Goal: Task Accomplishment & Management: Manage account settings

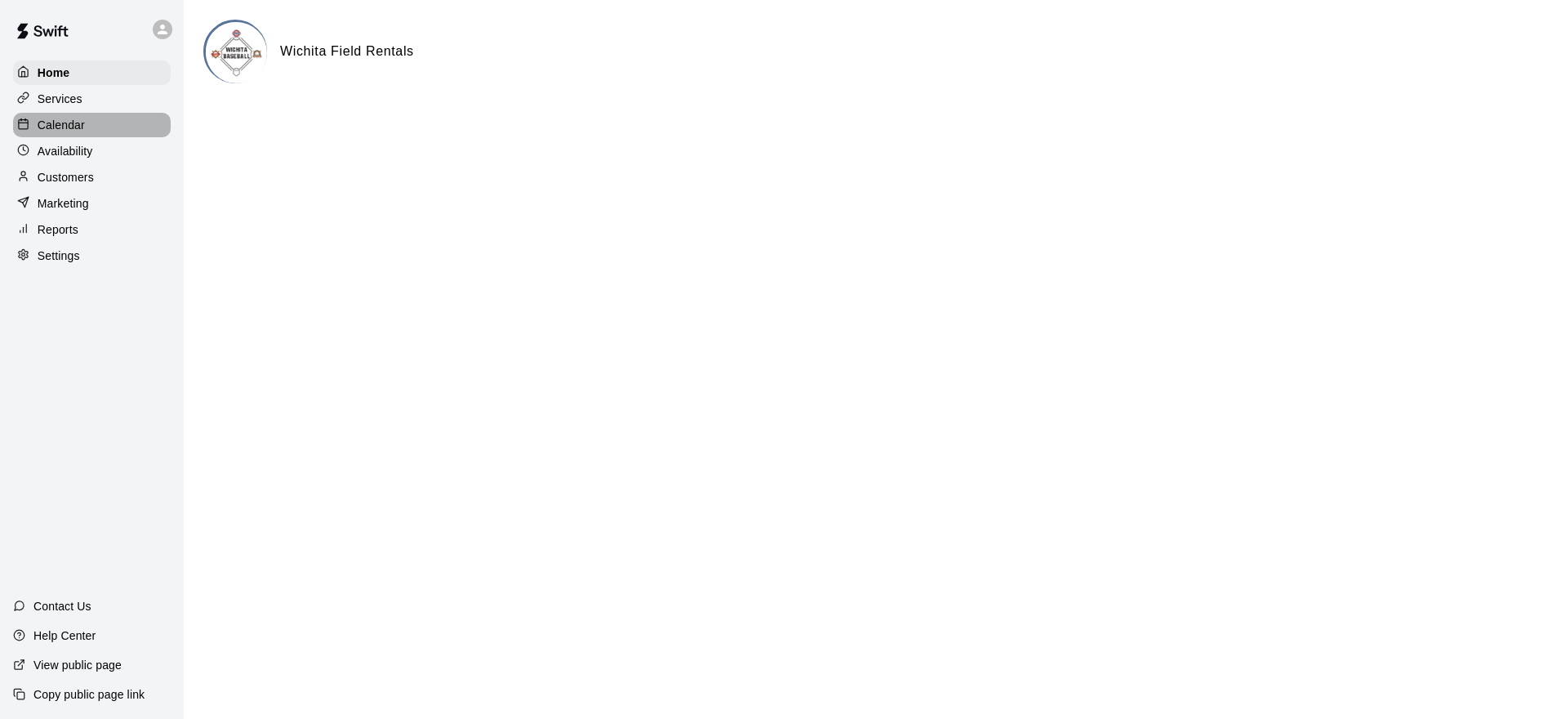
click at [82, 136] on div "Calendar" at bounding box center [92, 124] width 157 height 24
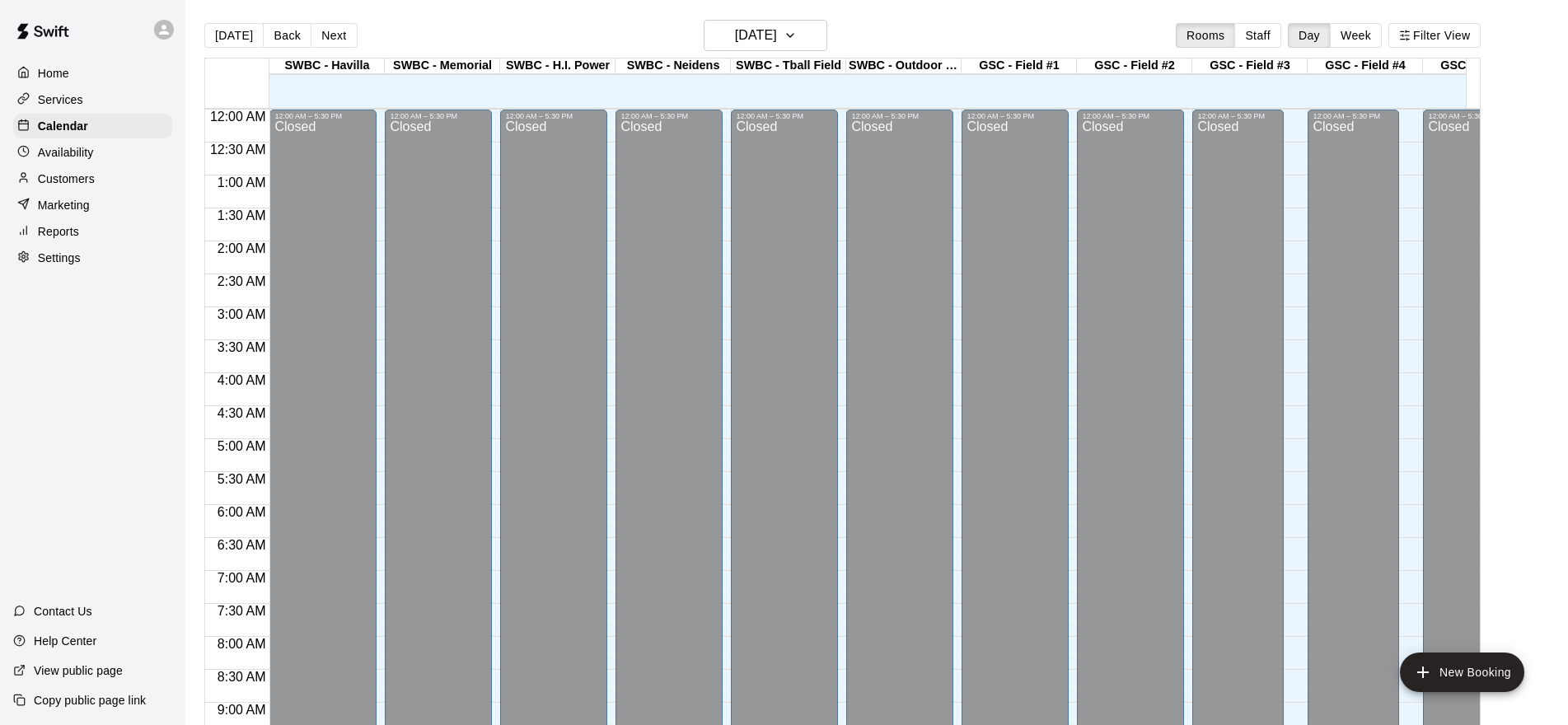
scroll to position [898, 0]
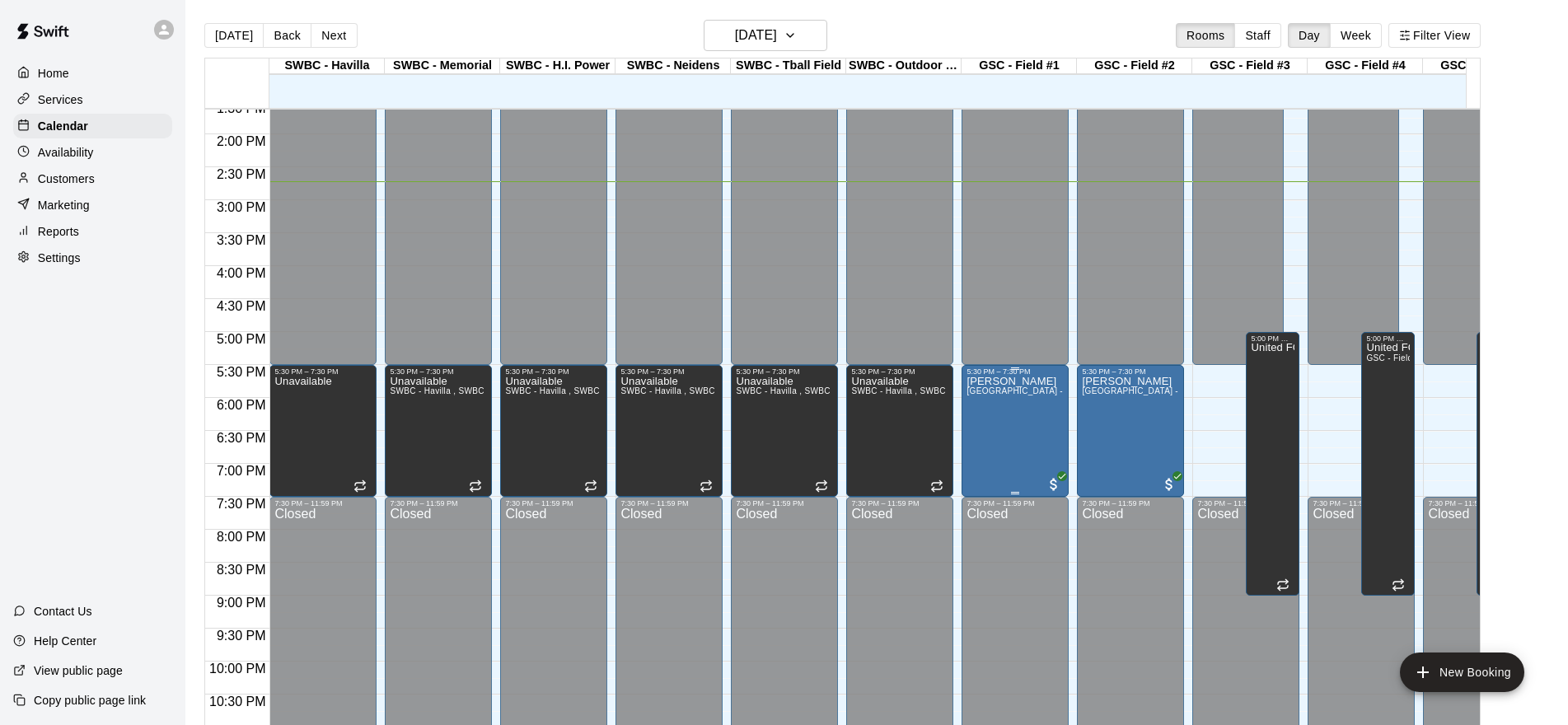
click at [1032, 381] on p "[PERSON_NAME]" at bounding box center [1015, 381] width 97 height 0
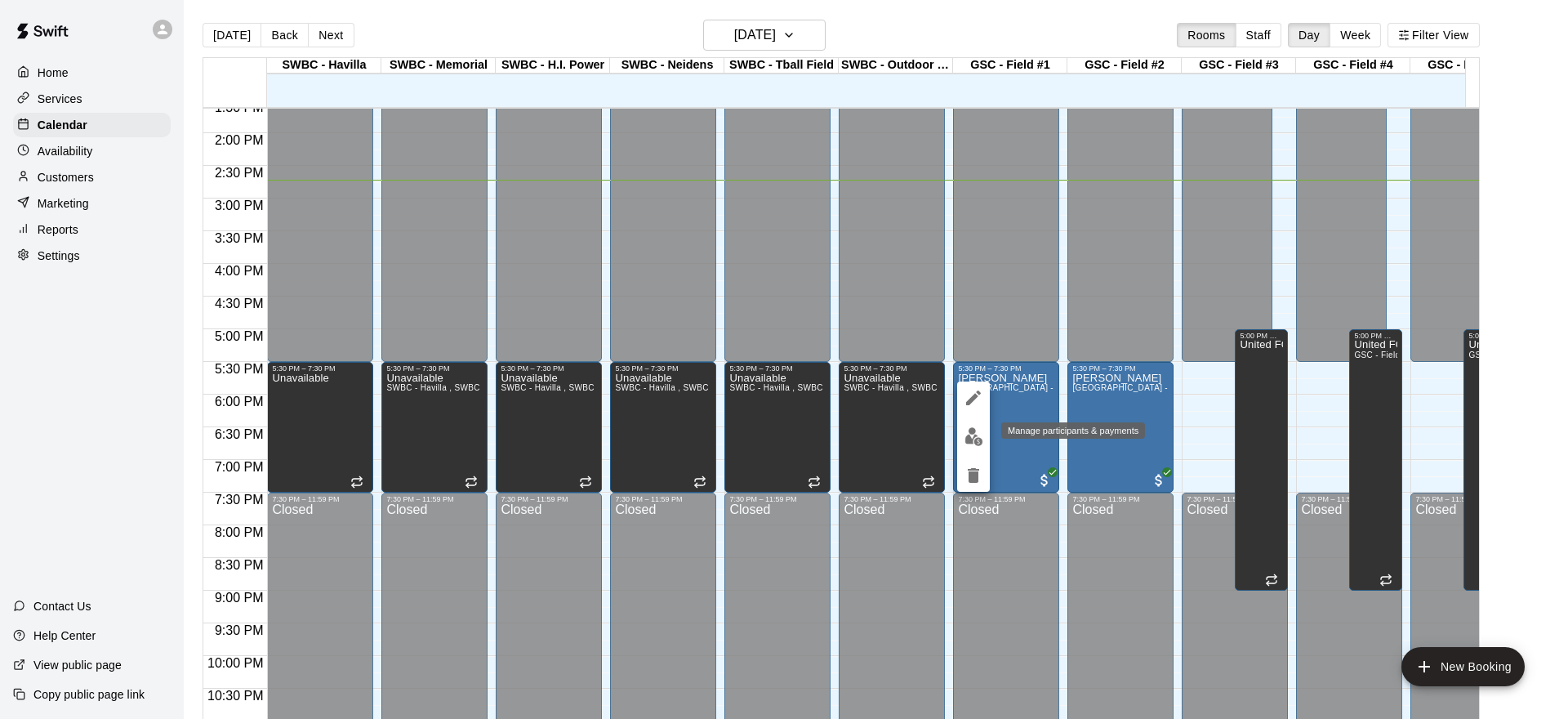
click at [978, 439] on img "edit" at bounding box center [974, 436] width 18 height 18
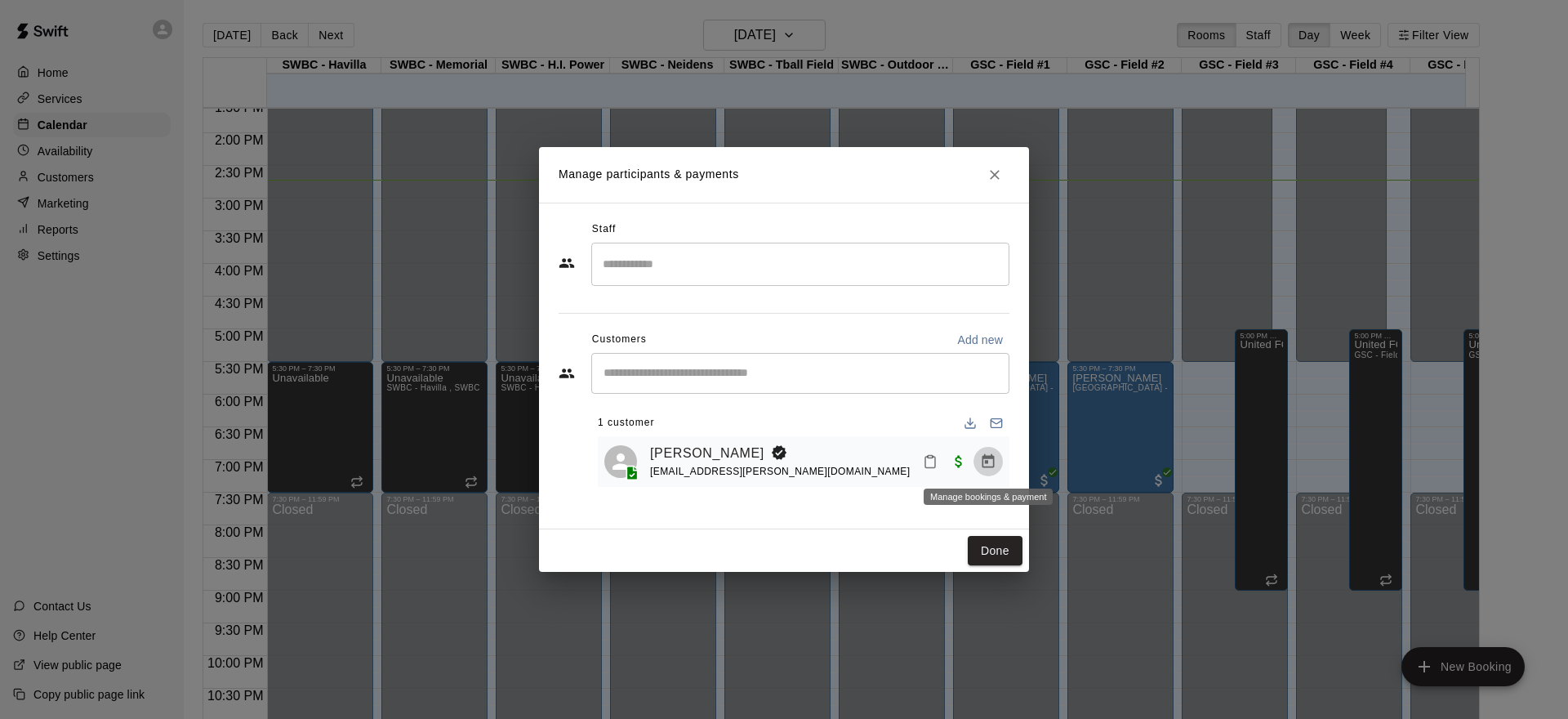
click at [985, 464] on icon "Manage bookings & payment" at bounding box center [988, 461] width 13 height 14
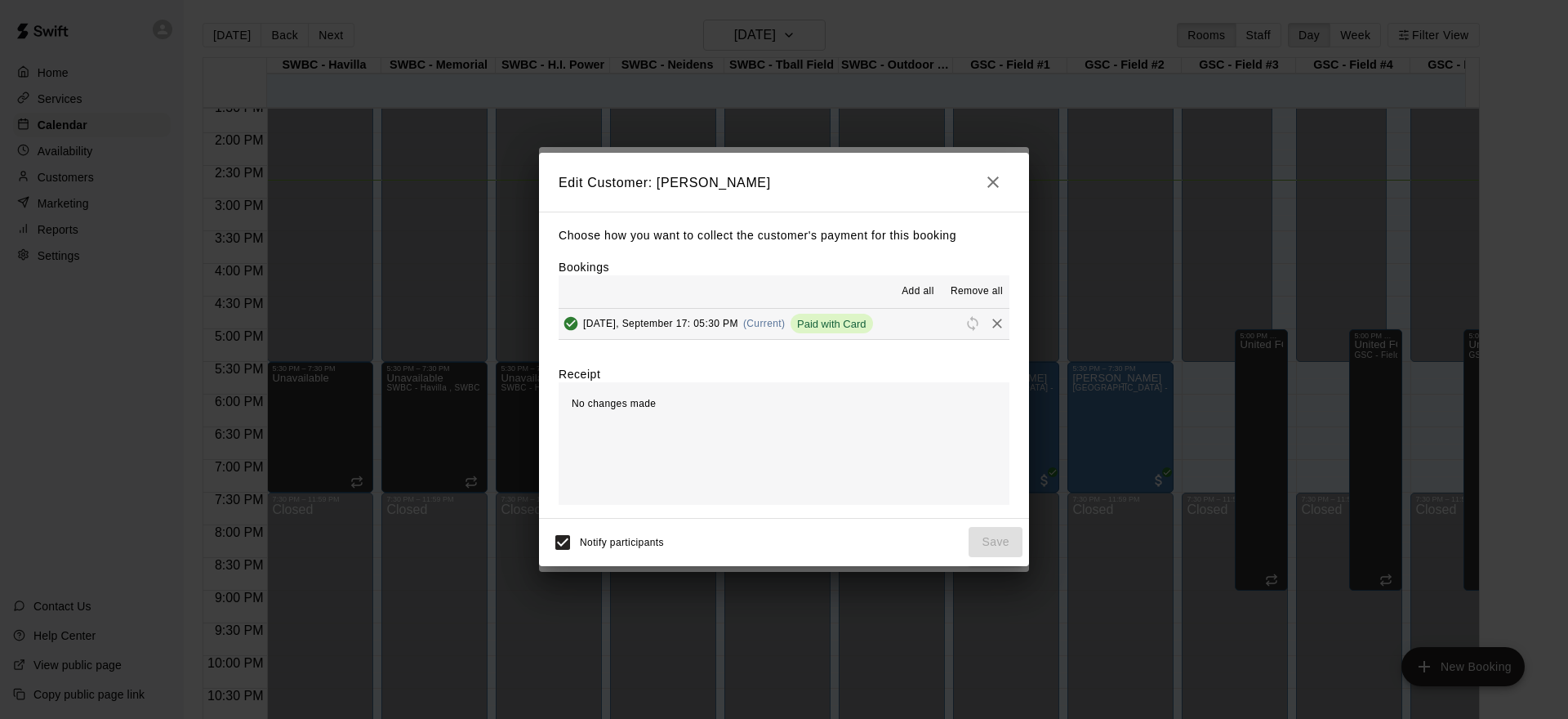
click at [960, 294] on span "Remove all" at bounding box center [977, 291] width 52 height 16
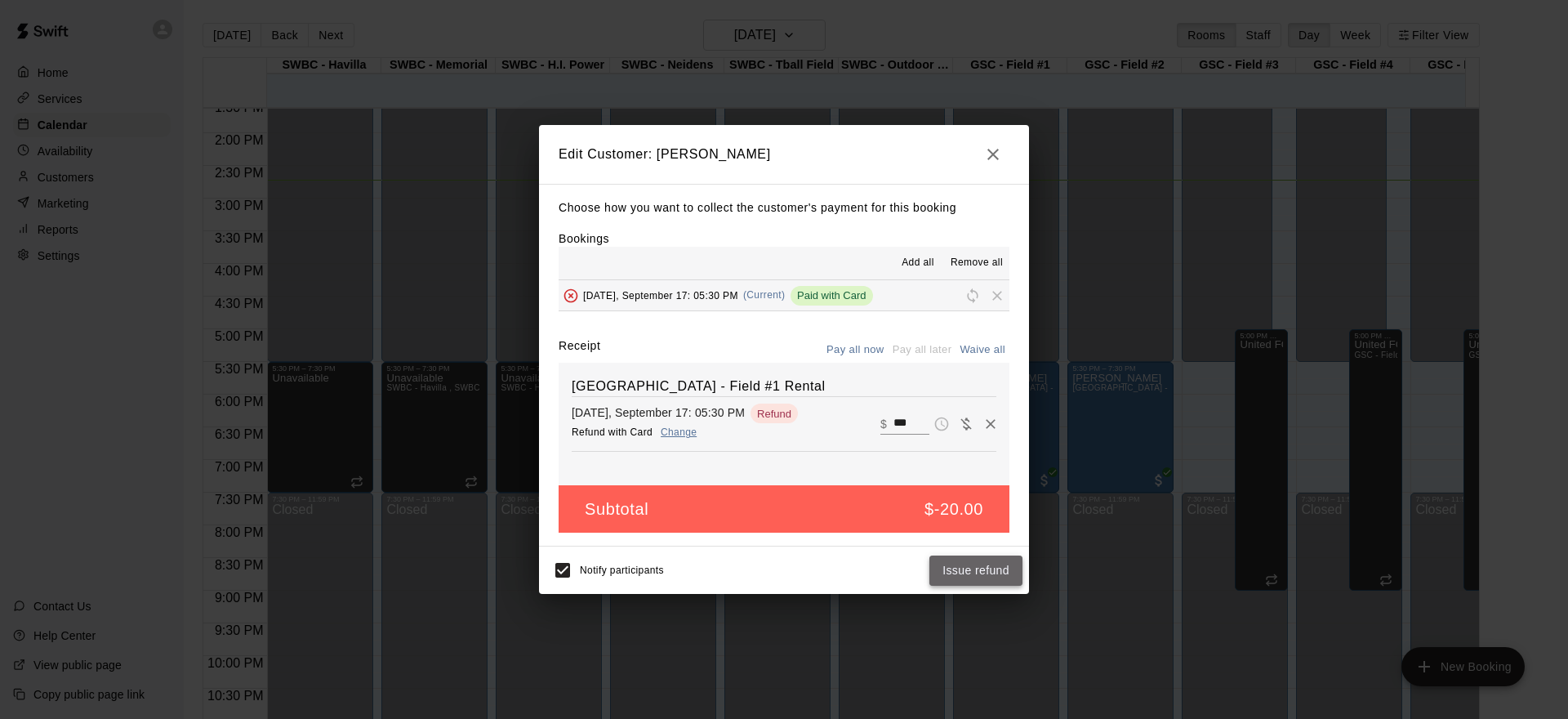
click at [971, 574] on button "Issue refund" at bounding box center [976, 570] width 93 height 30
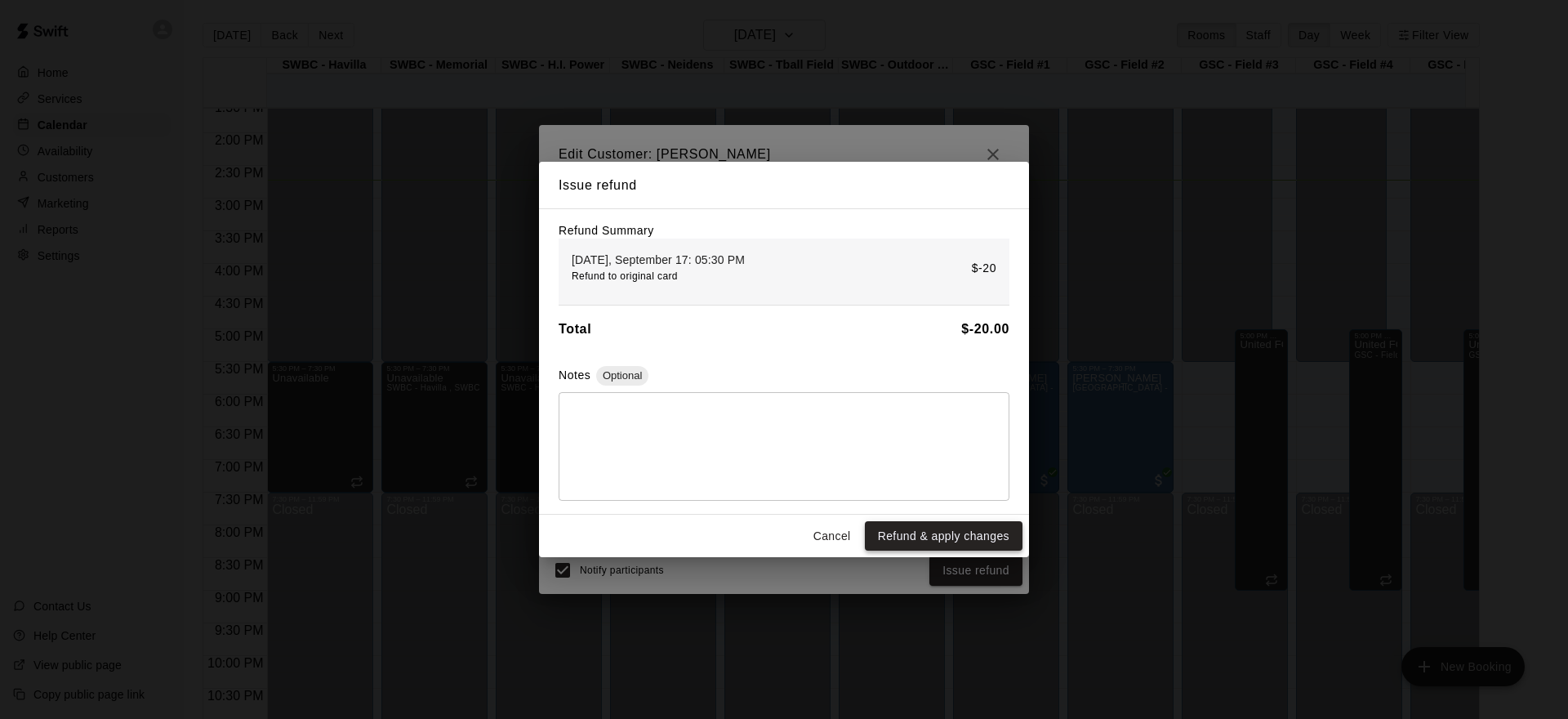
click at [948, 537] on button "Refund & apply changes" at bounding box center [943, 536] width 157 height 30
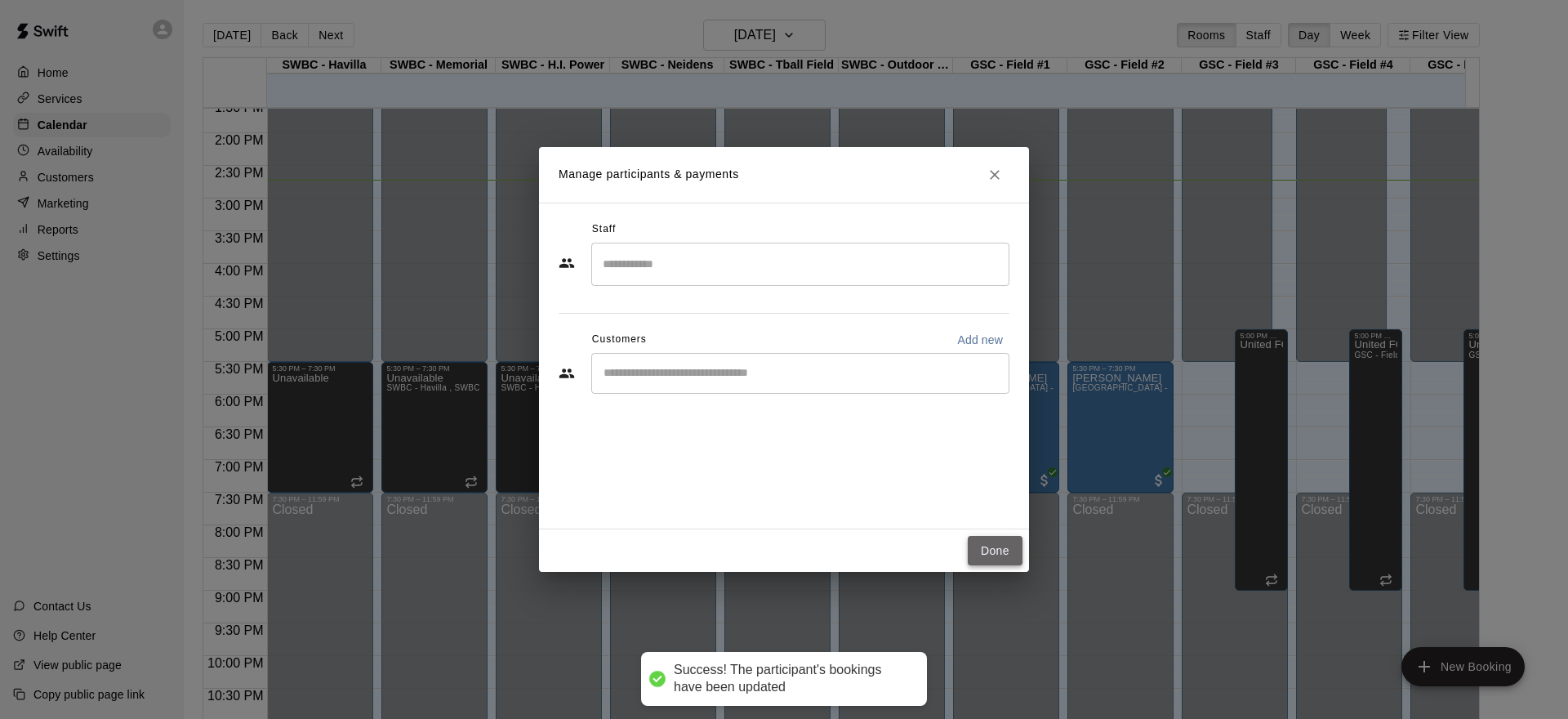
click at [995, 544] on button "Done" at bounding box center [995, 550] width 55 height 30
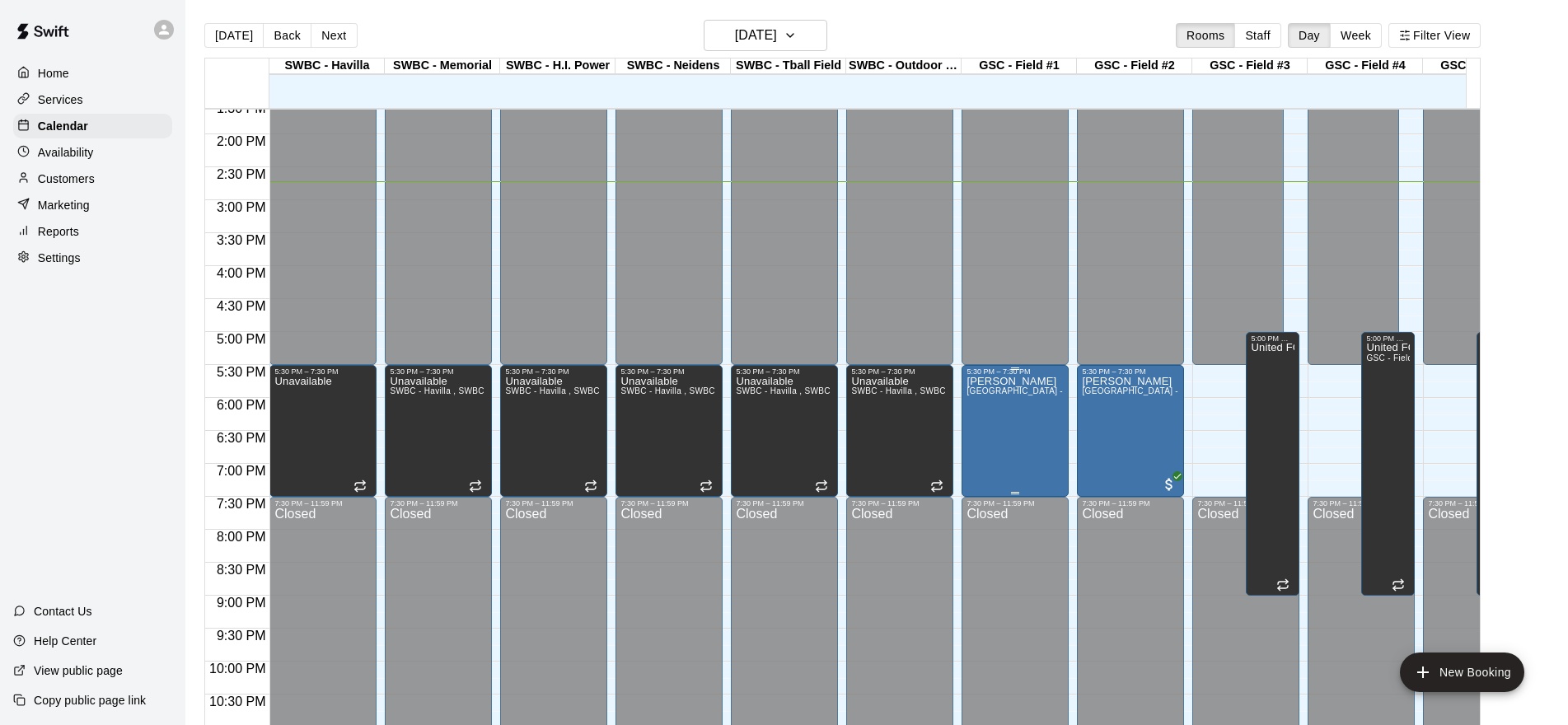
click at [1030, 421] on div "[PERSON_NAME] Genesis Sports Complex - Field #1 Rental" at bounding box center [1015, 738] width 97 height 725
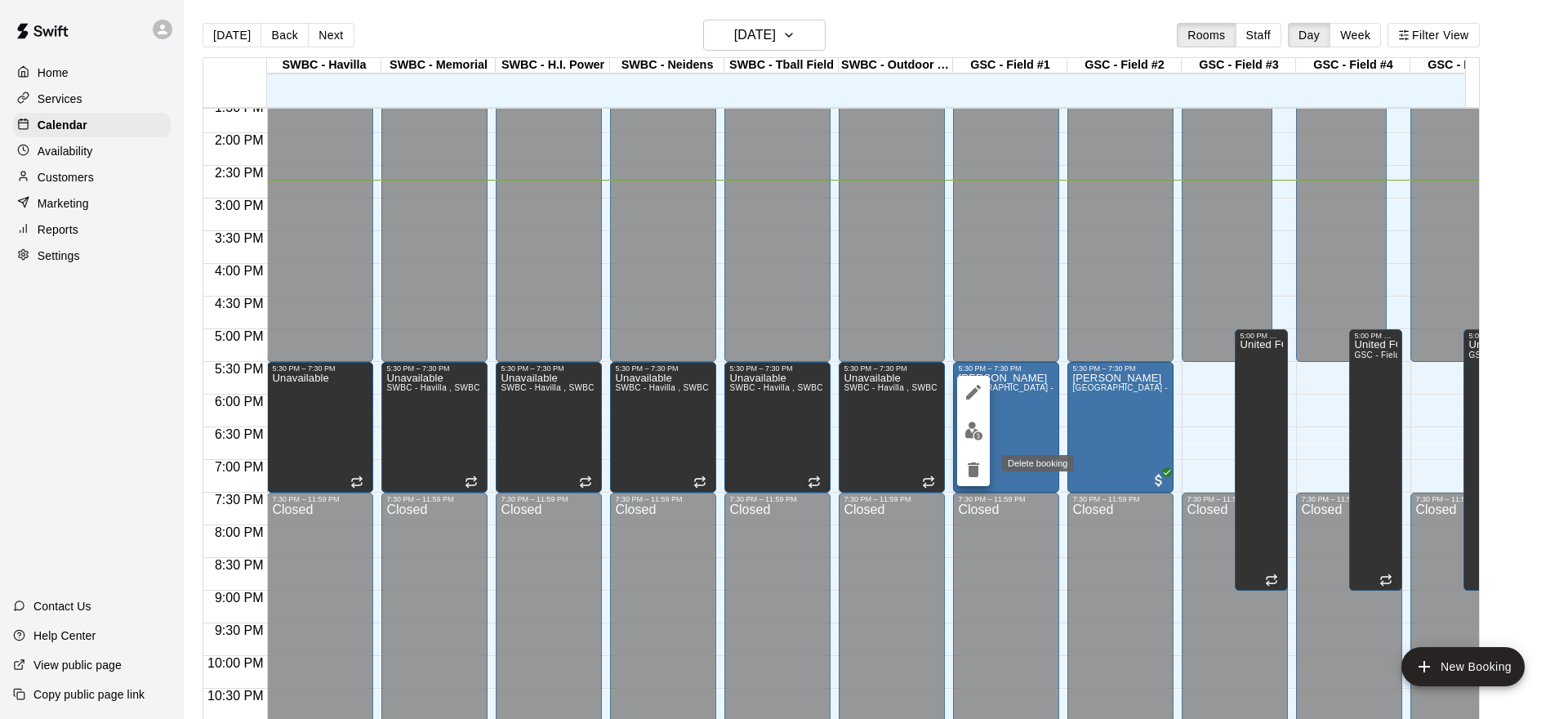
click at [980, 469] on icon "delete" at bounding box center [974, 470] width 19 height 19
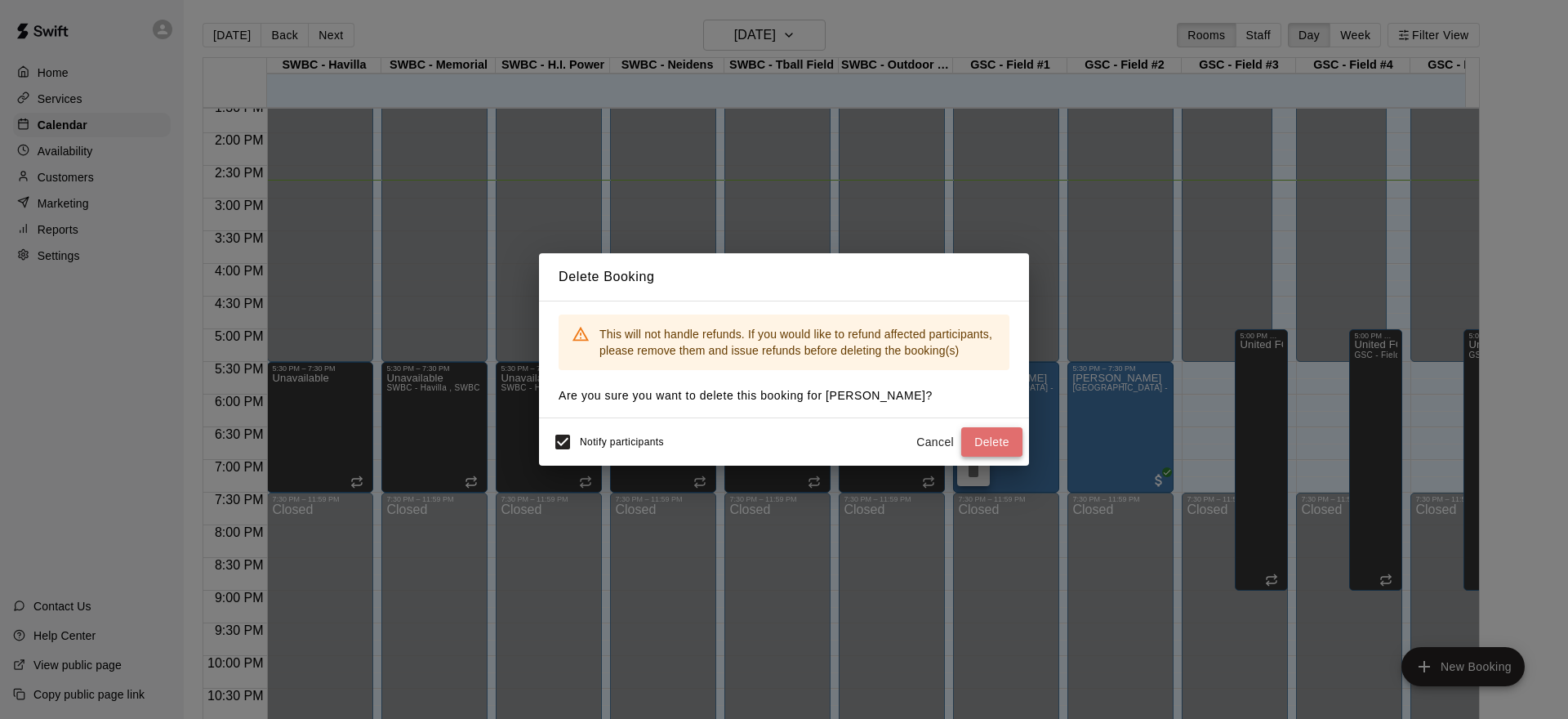
click at [992, 448] on button "Delete" at bounding box center [991, 442] width 61 height 30
